Goal: Task Accomplishment & Management: Use online tool/utility

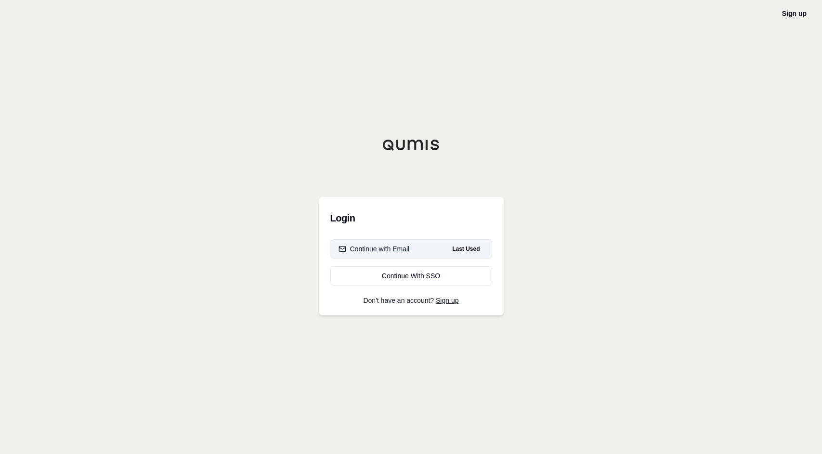
click at [438, 247] on button "Continue with Email Last Used" at bounding box center [411, 248] width 162 height 19
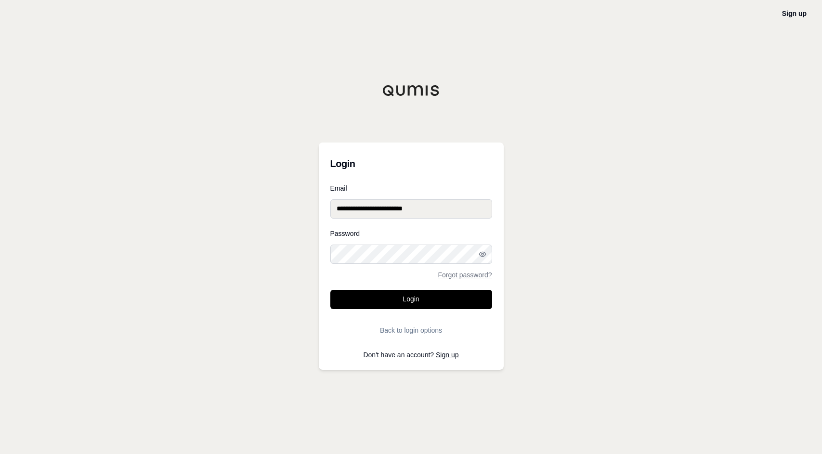
type input "**********"
click at [411, 299] on button "Login" at bounding box center [411, 299] width 162 height 19
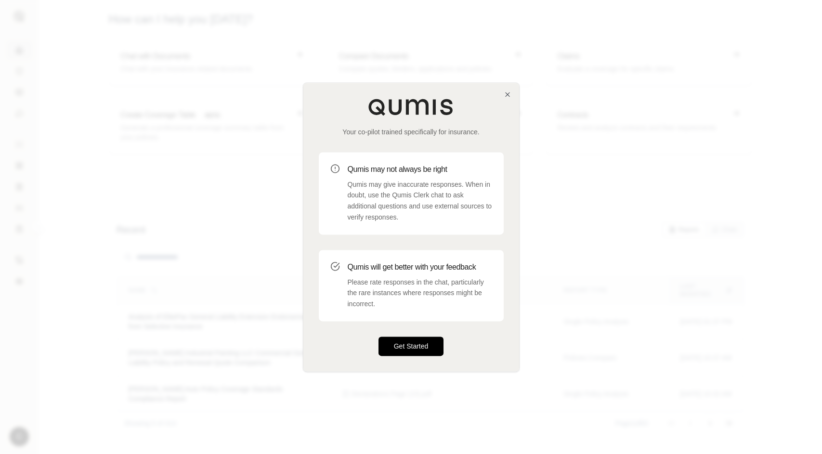
click at [419, 347] on button "Get Started" at bounding box center [410, 345] width 65 height 19
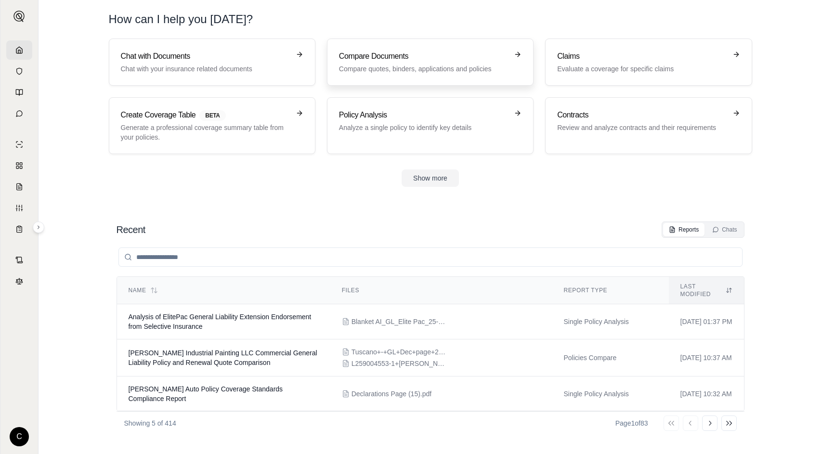
click at [397, 50] on link "Compare Documents Compare quotes, binders, applications and policies" at bounding box center [430, 62] width 206 height 47
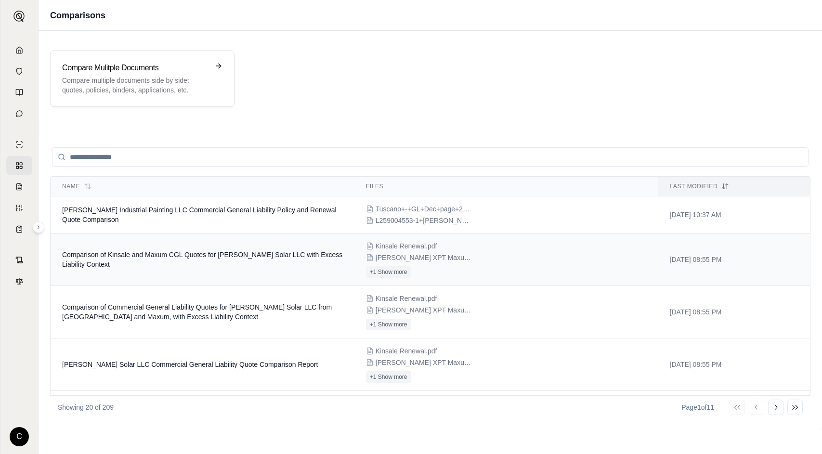
click at [300, 271] on td "Comparison of Kinsale and Maxum CGL Quotes for Maier Solar LLC with Excess Liab…" at bounding box center [203, 259] width 304 height 52
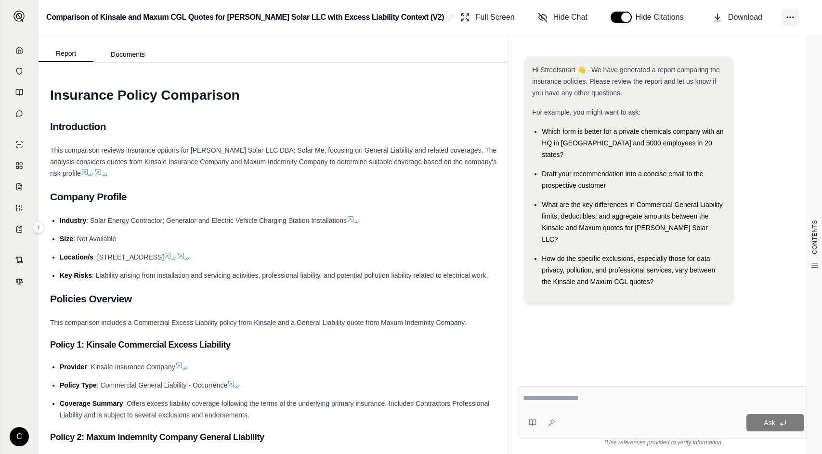
click at [785, 20] on icon at bounding box center [790, 18] width 10 height 10
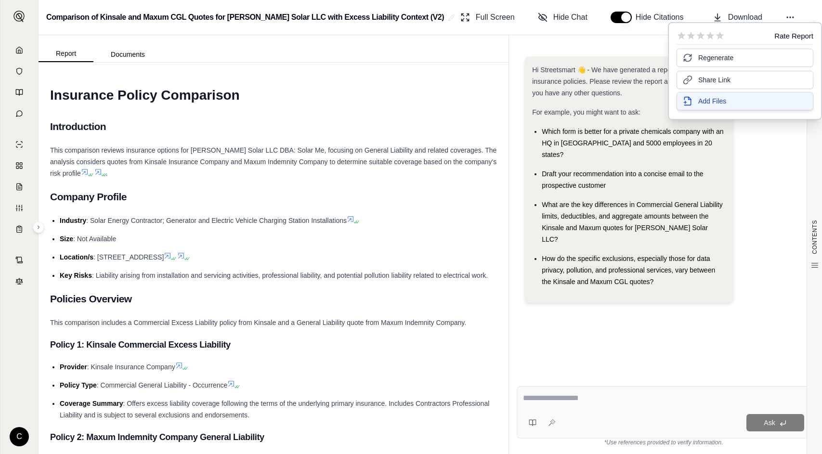
click at [720, 103] on span "Add Files" at bounding box center [712, 101] width 28 height 10
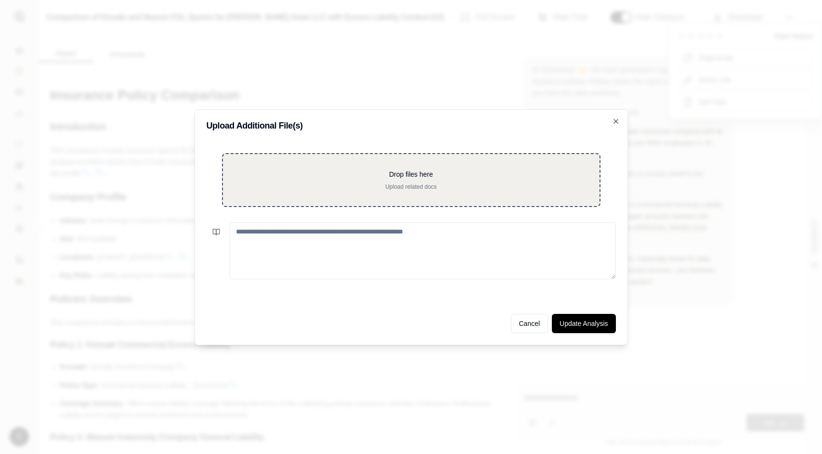
click at [437, 184] on p "Upload related docs" at bounding box center [411, 187] width 346 height 8
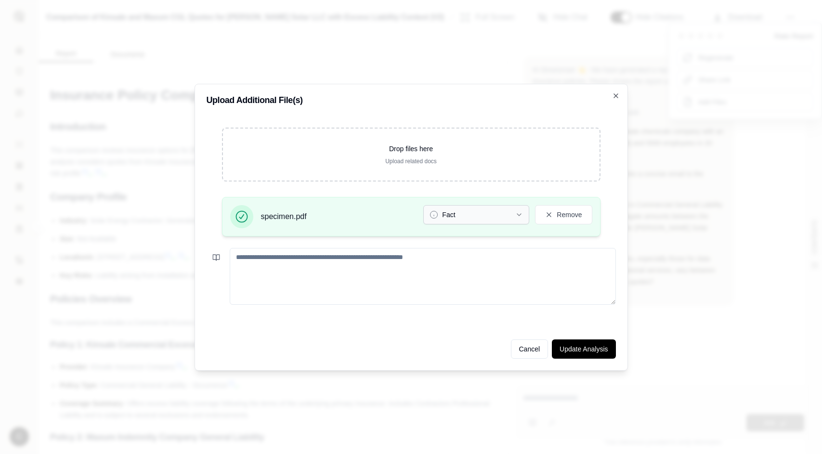
click at [505, 212] on button "Fact" at bounding box center [476, 214] width 106 height 19
click at [595, 366] on div "Upload Additional File(s) Drop files here Upload related docs specimen.pdf Fact…" at bounding box center [410, 227] width 433 height 287
click at [593, 350] on button "Update Analysis" at bounding box center [584, 348] width 64 height 19
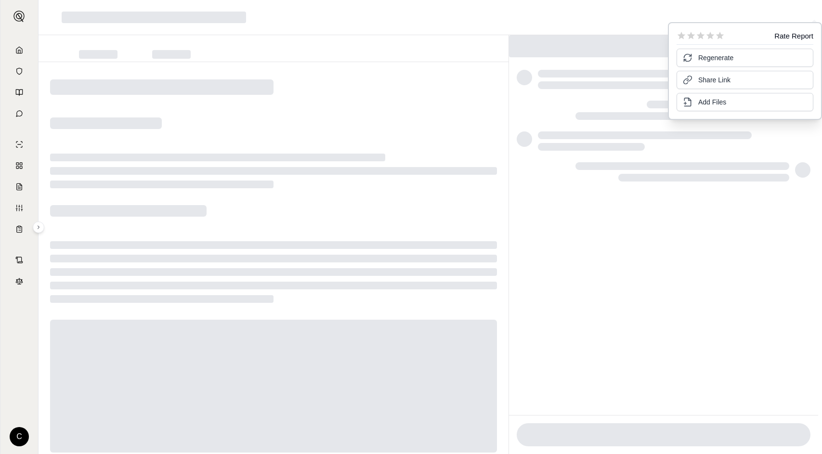
click at [688, 198] on div at bounding box center [663, 238] width 309 height 353
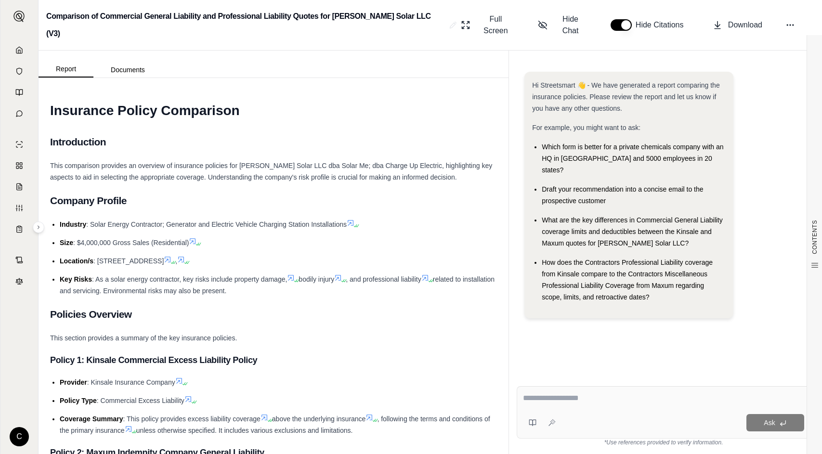
click at [597, 399] on textarea at bounding box center [663, 398] width 281 height 12
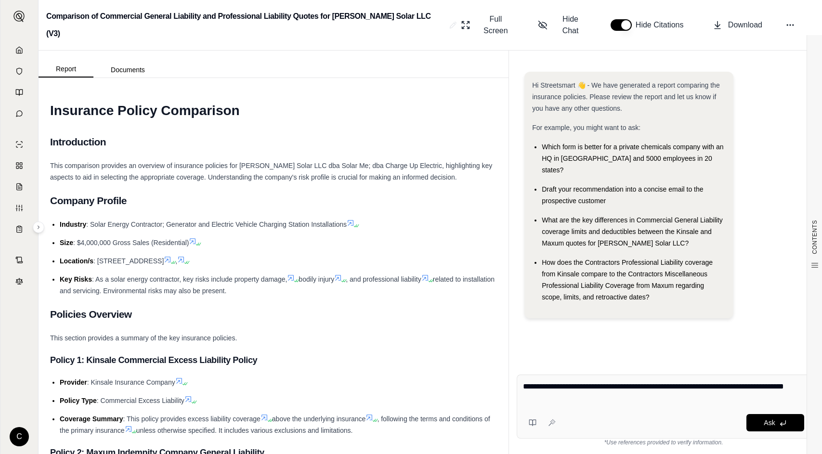
type textarea "**********"
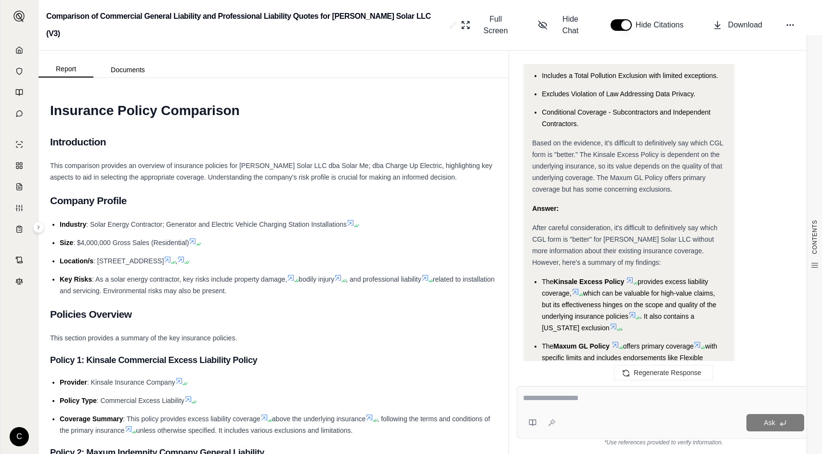
scroll to position [2123, 0]
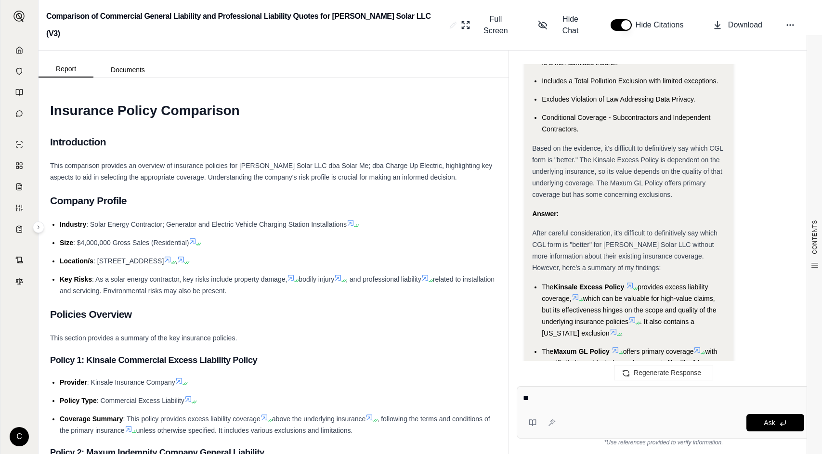
type textarea "**"
click at [111, 58] on div "Report Documents" at bounding box center [101, 67] width 124 height 19
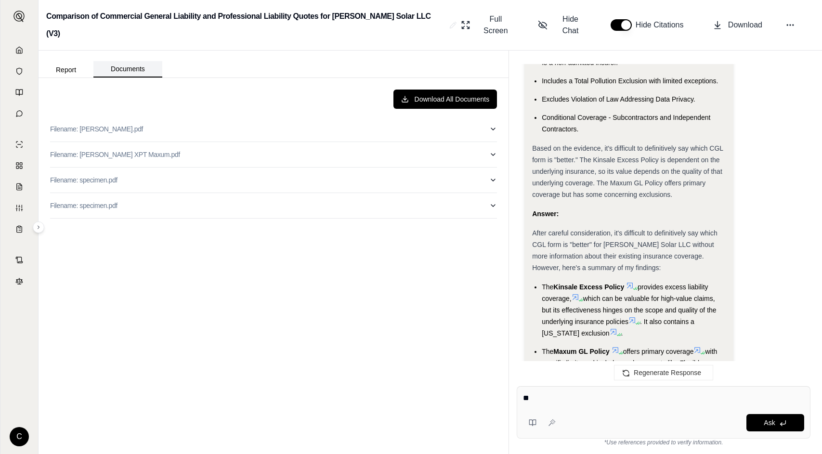
click at [127, 61] on button "Documents" at bounding box center [127, 69] width 69 height 16
click at [459, 90] on button "Download All Documents" at bounding box center [445, 99] width 104 height 19
click at [496, 202] on icon "button" at bounding box center [493, 206] width 8 height 8
click at [489, 167] on button "Filename: specimen.pdf" at bounding box center [273, 179] width 447 height 25
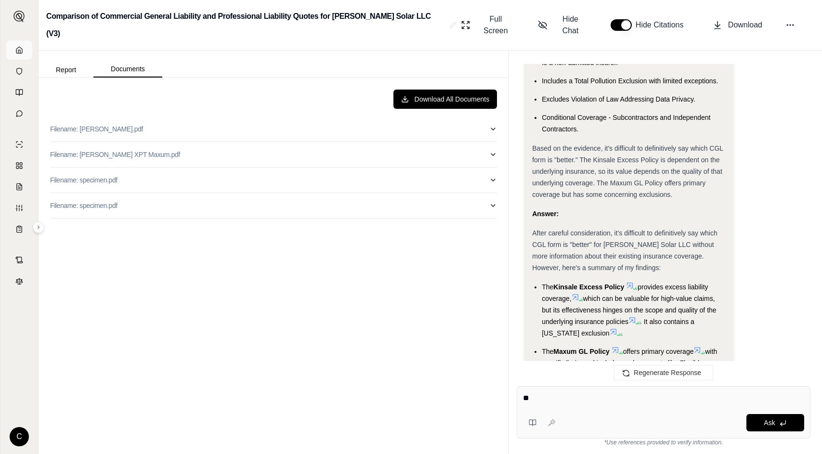
click at [23, 48] on icon at bounding box center [19, 50] width 8 height 8
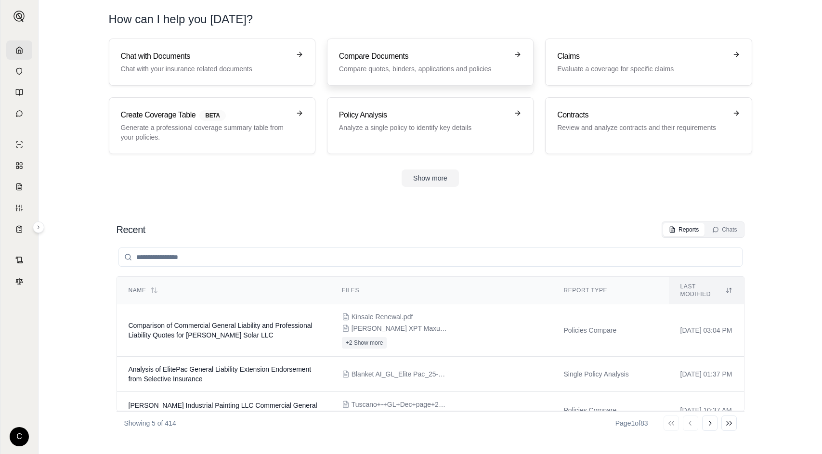
click at [415, 76] on link "Compare Documents Compare quotes, binders, applications and policies" at bounding box center [430, 62] width 206 height 47
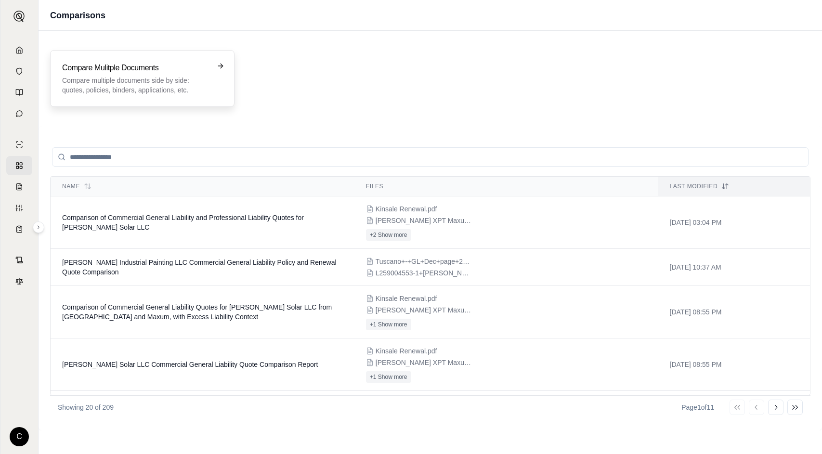
click at [106, 79] on p "Compare multiple documents side by side: quotes, policies, binders, application…" at bounding box center [135, 85] width 147 height 19
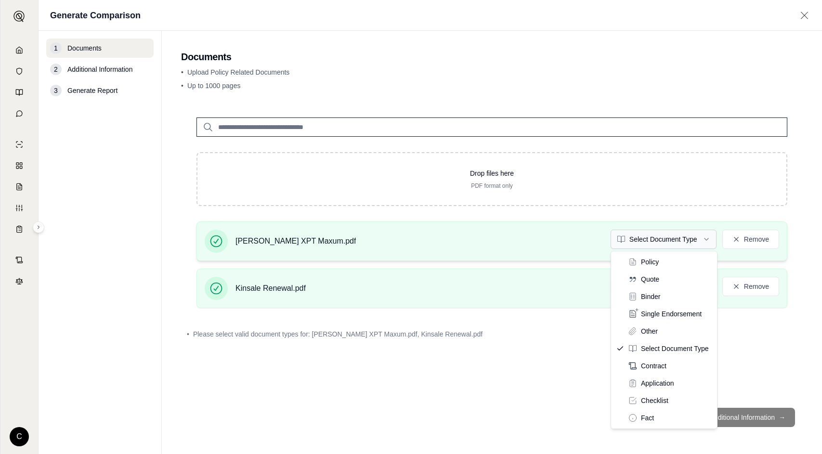
click at [638, 241] on html "C Generate Comparison 1 Documents 2 Additional Information 3 Generate Report Do…" at bounding box center [411, 227] width 822 height 454
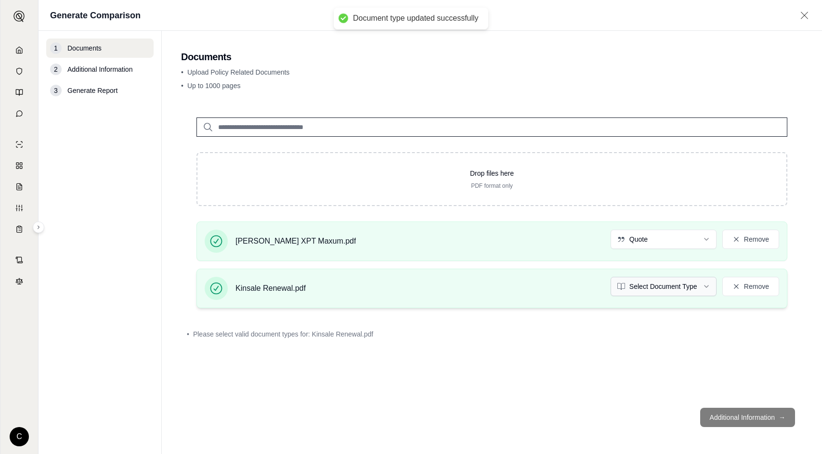
click at [647, 288] on html "Document type updated successfully C Generate Comparison 1 Documents 2 Addition…" at bounding box center [411, 227] width 822 height 454
click at [742, 419] on footer "Additional Information →" at bounding box center [491, 417] width 621 height 35
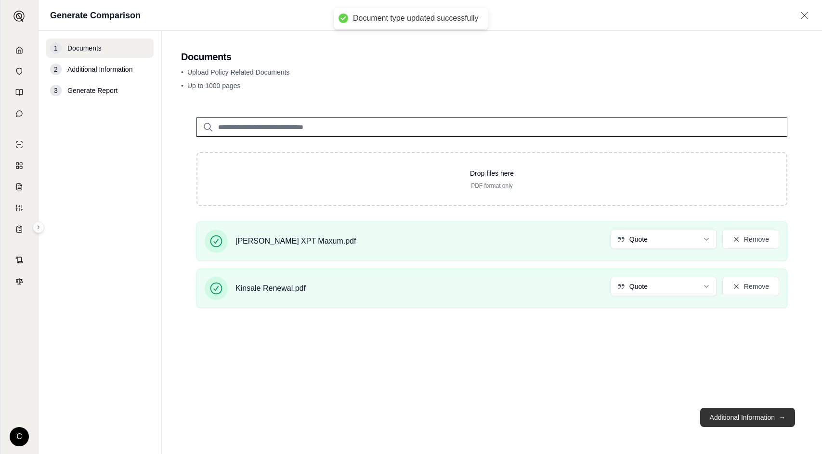
click at [743, 419] on button "Additional Information →" at bounding box center [747, 417] width 95 height 19
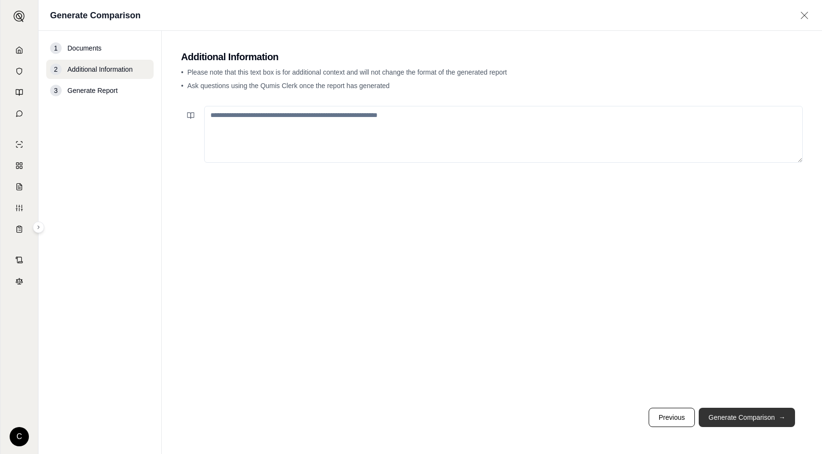
click at [759, 415] on button "Generate Comparison →" at bounding box center [746, 417] width 96 height 19
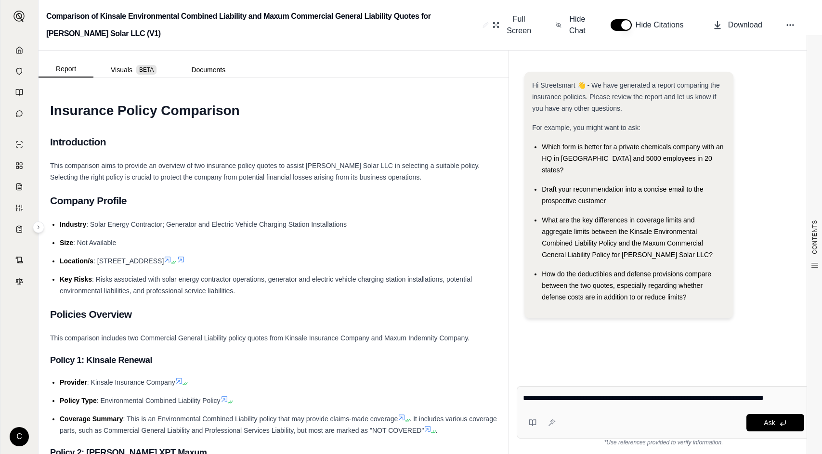
type textarea "**********"
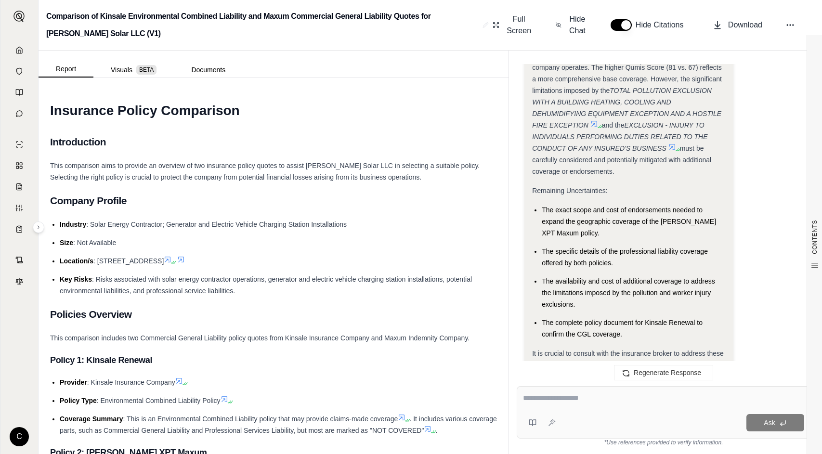
scroll to position [5, 0]
type textarea "*"
type textarea "**********"
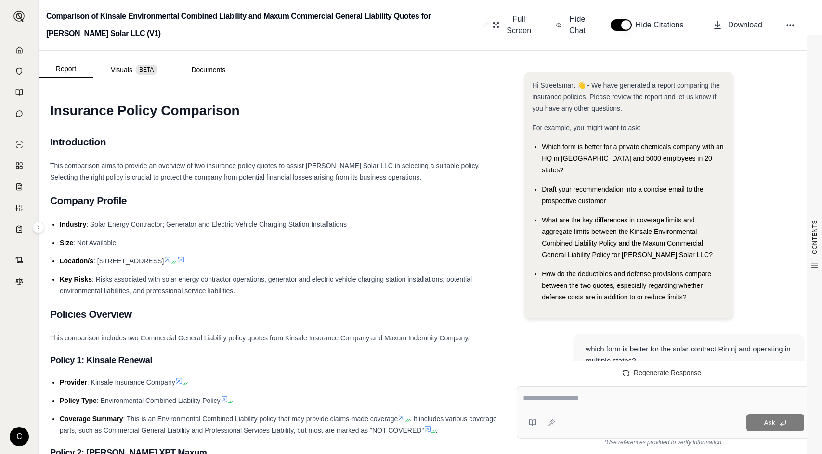
scroll to position [3723, 0]
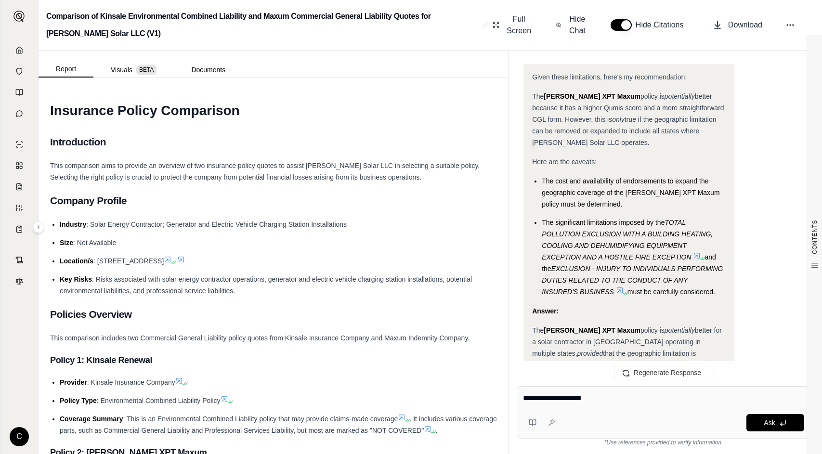
type textarea "**********"
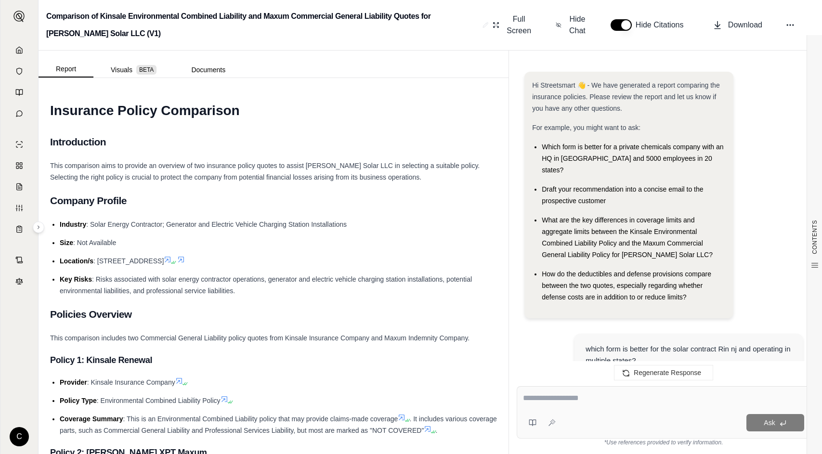
scroll to position [4362, 0]
